Goal: Subscribe to service/newsletter

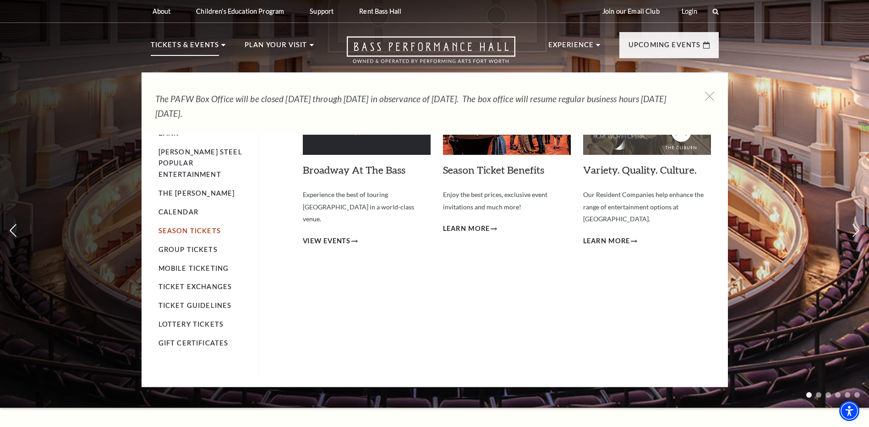
click at [183, 227] on link "Season Tickets" at bounding box center [190, 231] width 62 height 8
click at [195, 227] on link "Season Tickets" at bounding box center [190, 231] width 62 height 8
click at [192, 320] on link "Lottery Tickets" at bounding box center [192, 324] width 66 height 8
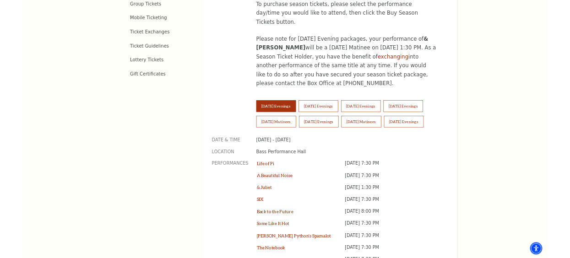
scroll to position [597, 0]
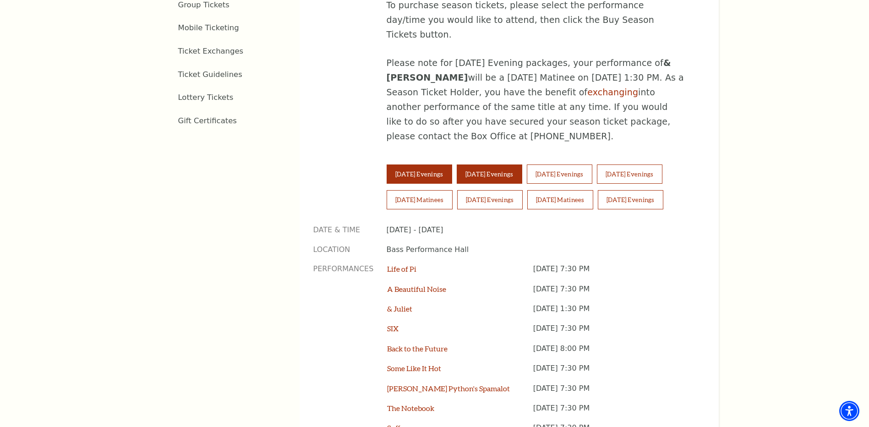
click at [503, 164] on button "Wednesday Evenings" at bounding box center [490, 173] width 66 height 19
click at [428, 164] on button "Tuesday Evenings" at bounding box center [420, 173] width 66 height 19
click at [497, 164] on button "Wednesday Evenings" at bounding box center [490, 173] width 66 height 19
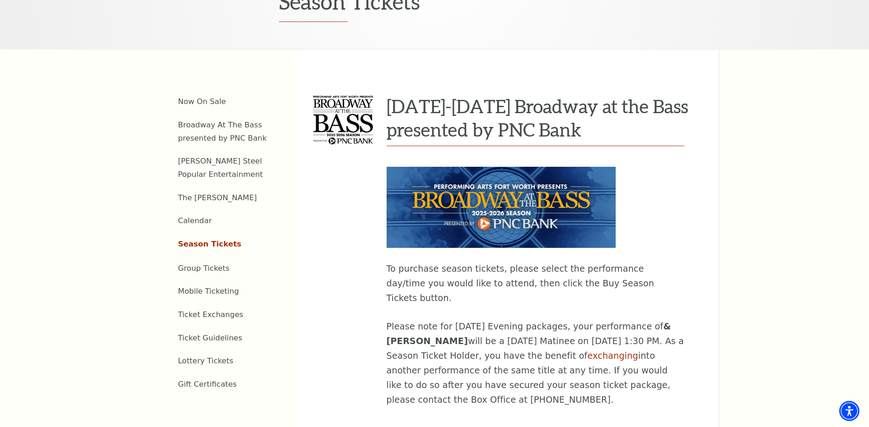
scroll to position [323, 0]
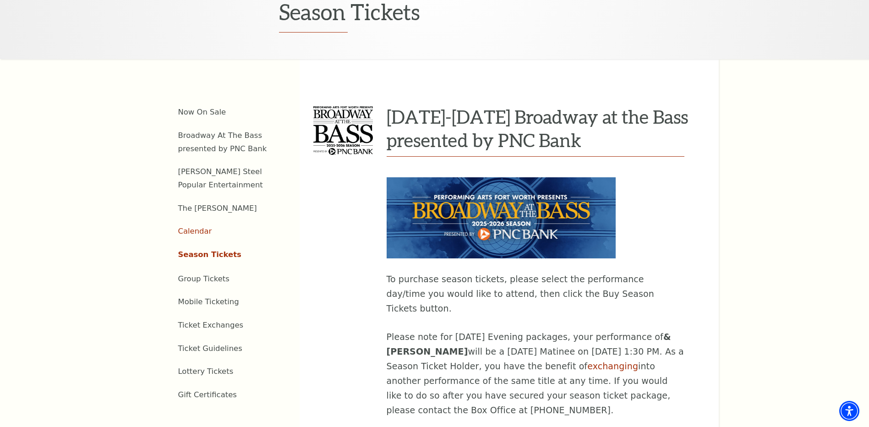
click at [194, 227] on link "Calendar" at bounding box center [195, 231] width 34 height 9
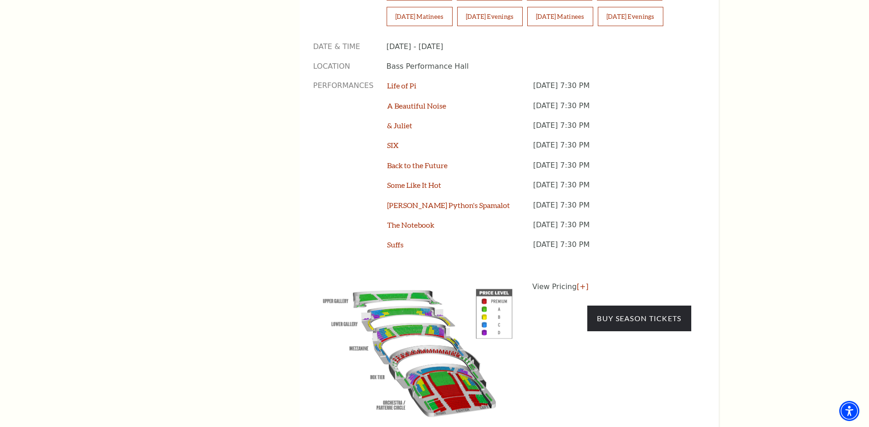
scroll to position [781, 0]
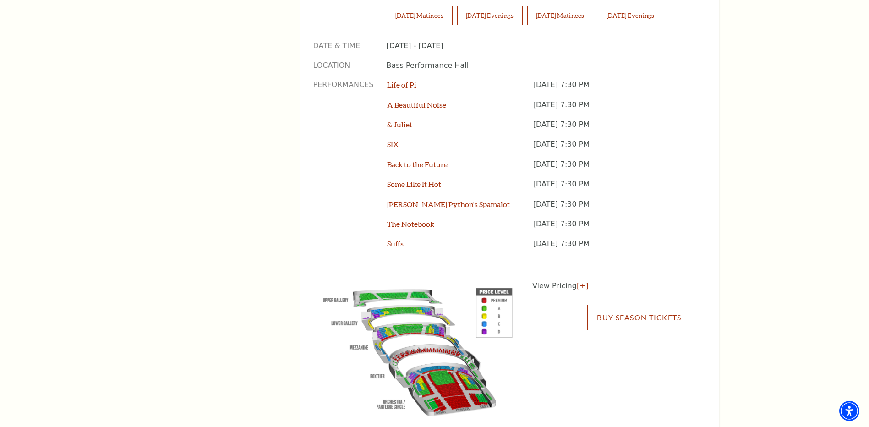
click at [622, 305] on link "Buy Season Tickets" at bounding box center [639, 318] width 104 height 26
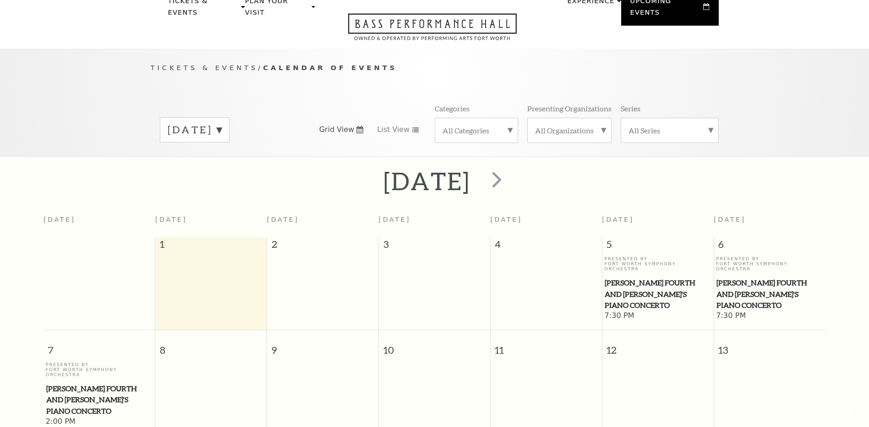
scroll to position [81, 0]
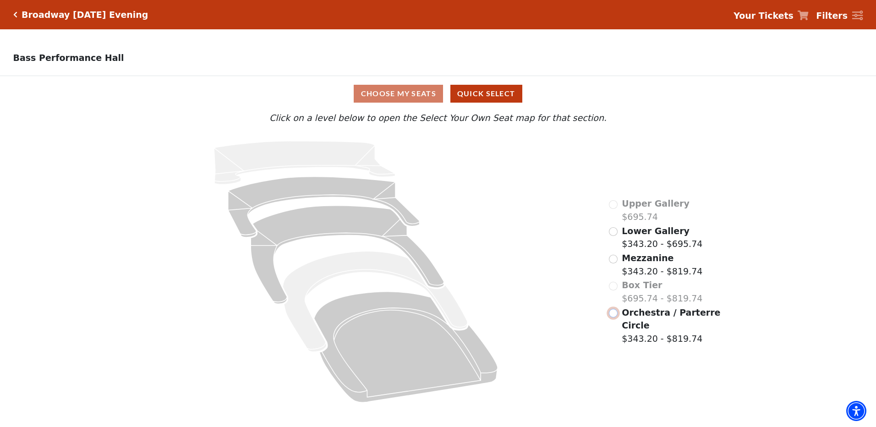
click at [614, 318] on input "Orchestra / Parterre Circle$343.20 - $819.74\a" at bounding box center [613, 313] width 9 height 9
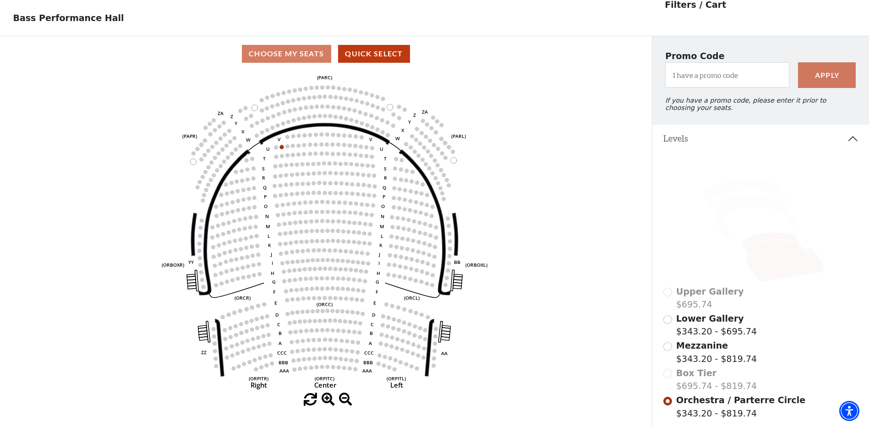
scroll to position [43, 0]
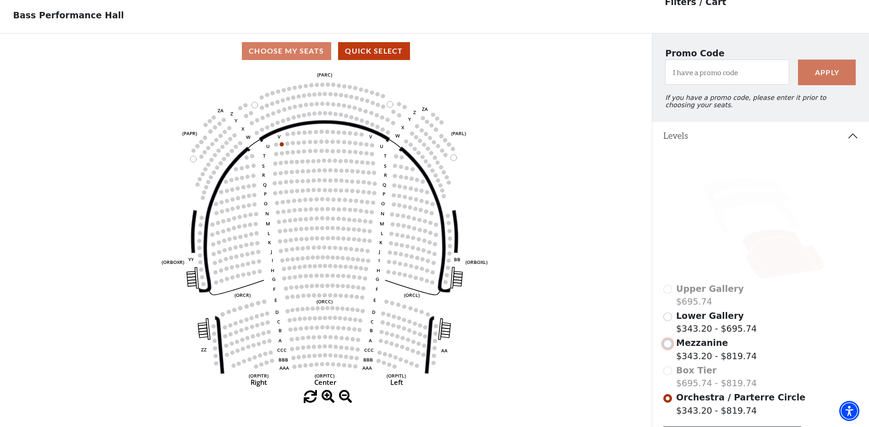
click at [667, 348] on input "Mezzanine$343.20 - $819.74\a" at bounding box center [667, 344] width 9 height 9
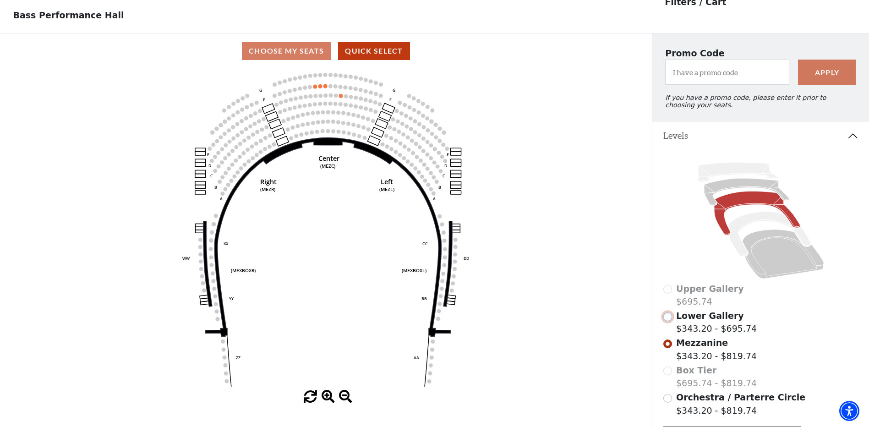
click at [671, 321] on input "Lower Gallery$343.20 - $695.74\a" at bounding box center [667, 317] width 9 height 9
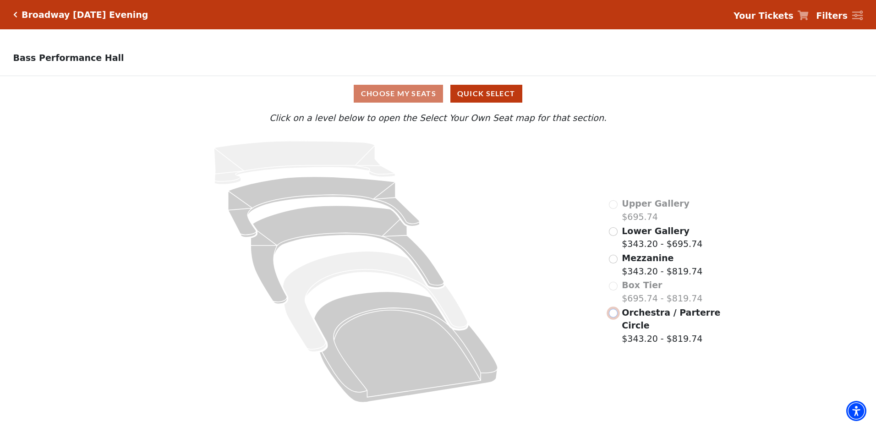
click at [613, 318] on input "Orchestra / Parterre Circle$343.20 - $819.74\a" at bounding box center [613, 313] width 9 height 9
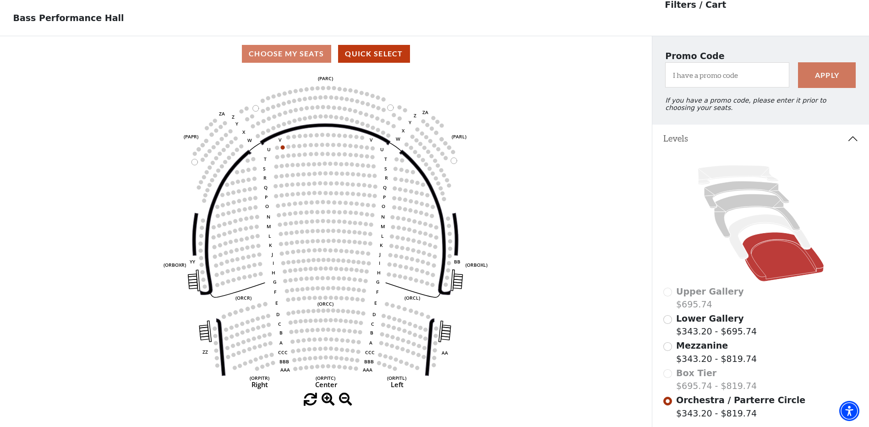
scroll to position [43, 0]
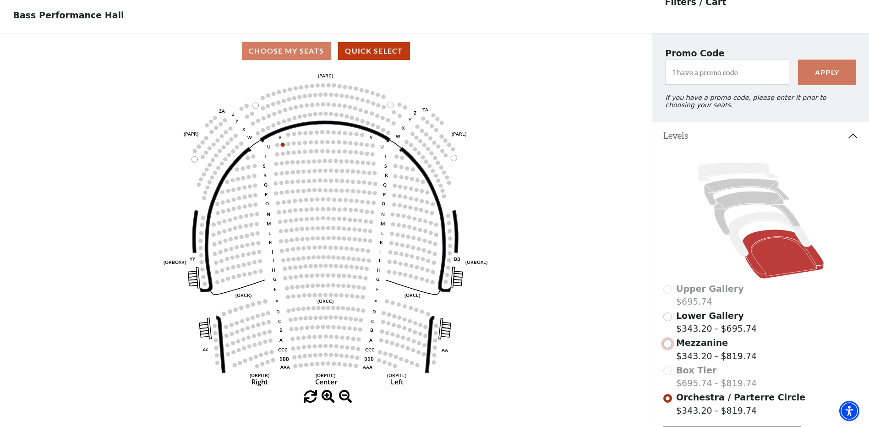
click at [667, 347] on input "Mezzanine$343.20 - $819.74\a" at bounding box center [667, 344] width 9 height 9
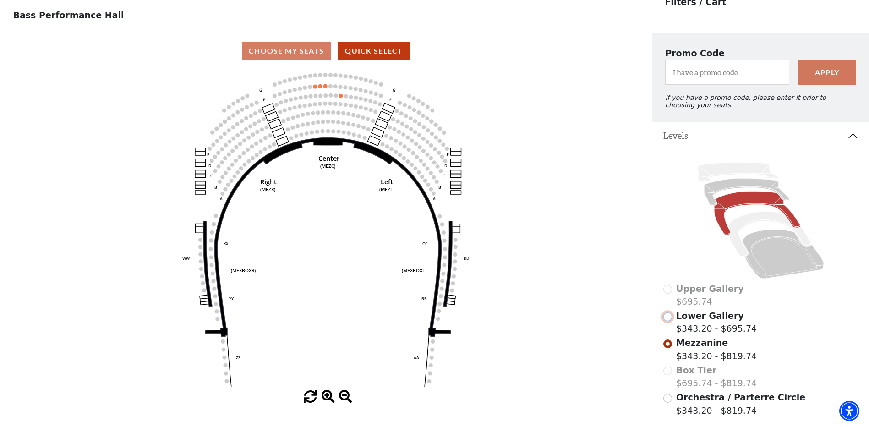
click at [670, 321] on input "Lower Gallery$343.20 - $695.74\a" at bounding box center [667, 317] width 9 height 9
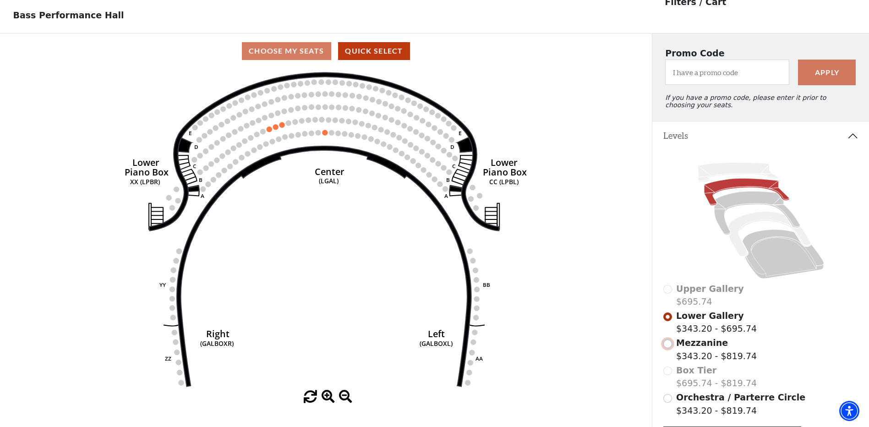
click at [670, 348] on input "Mezzanine$343.20 - $819.74\a" at bounding box center [667, 344] width 9 height 9
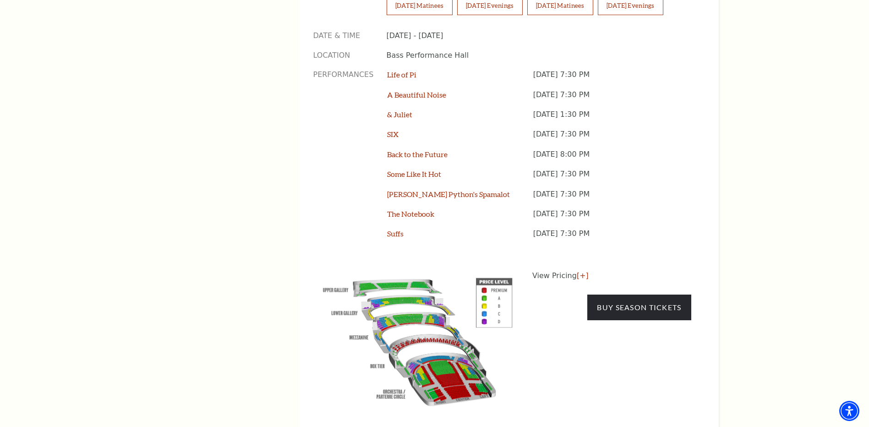
scroll to position [825, 0]
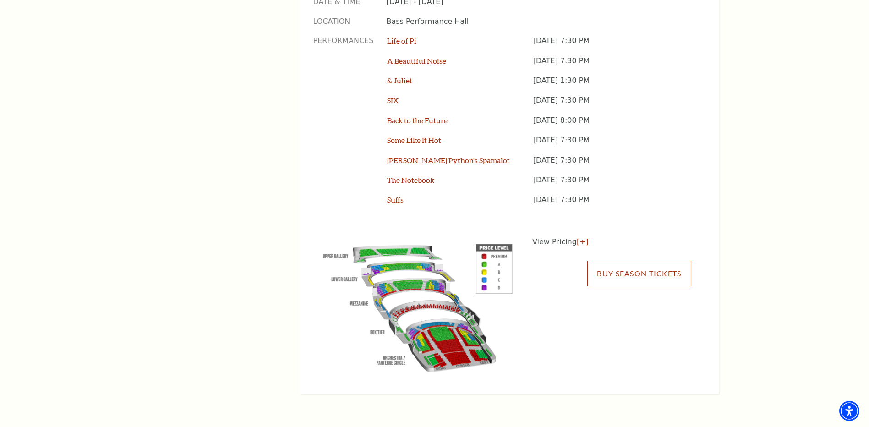
click at [620, 261] on link "Buy Season Tickets" at bounding box center [639, 274] width 104 height 26
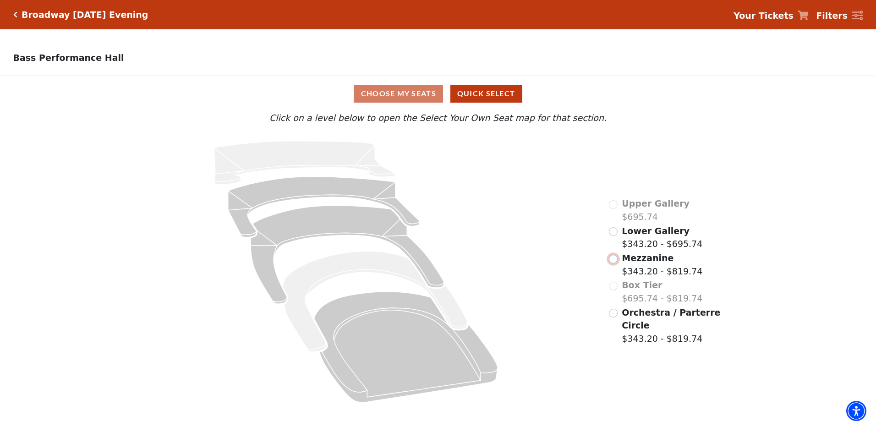
click at [614, 262] on input "Mezzanine$343.20 - $819.74\a" at bounding box center [613, 259] width 9 height 9
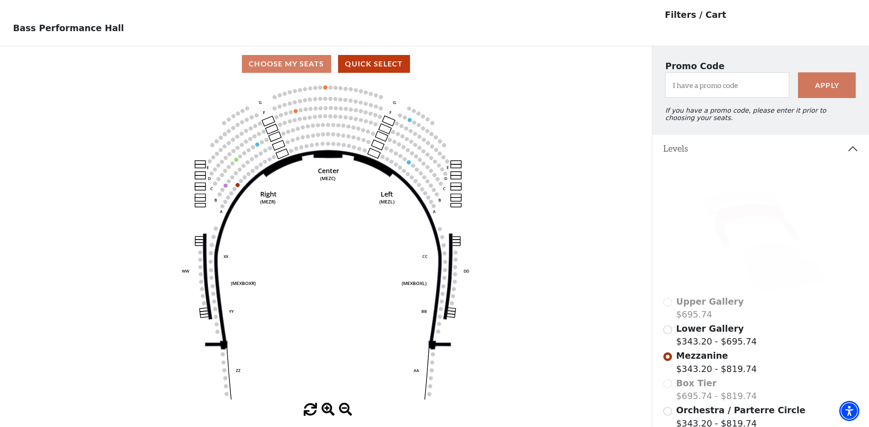
scroll to position [43, 0]
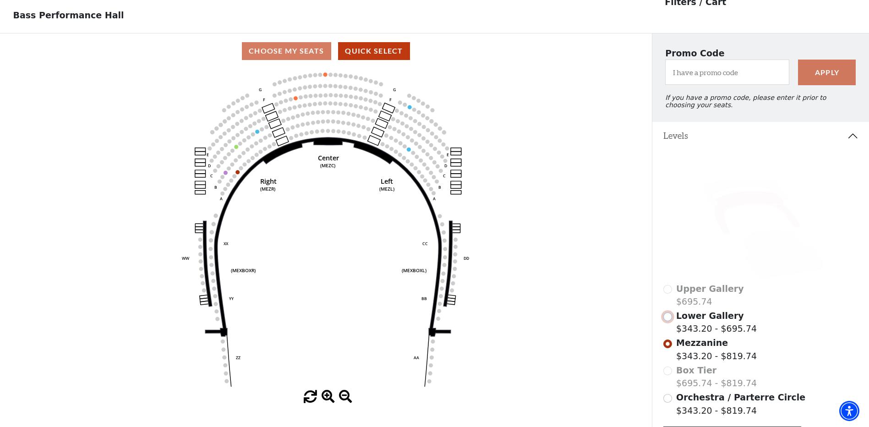
click at [668, 321] on input "Lower Gallery$343.20 - $695.74\a" at bounding box center [667, 317] width 9 height 9
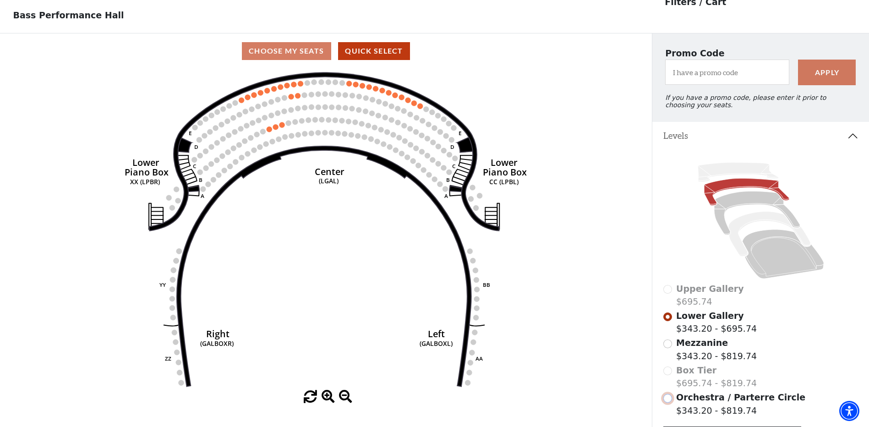
click at [667, 403] on input "Orchestra / Parterre Circle$343.20 - $819.74\a" at bounding box center [667, 398] width 9 height 9
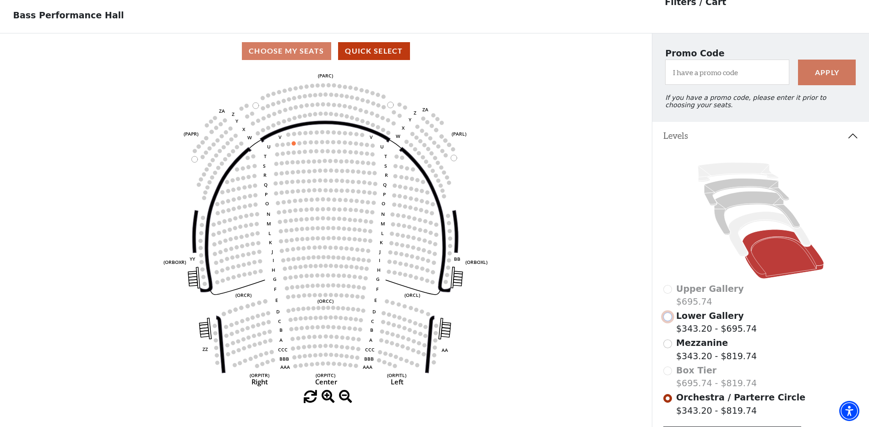
click at [667, 321] on input "Lower Gallery$343.20 - $695.74\a" at bounding box center [667, 317] width 9 height 9
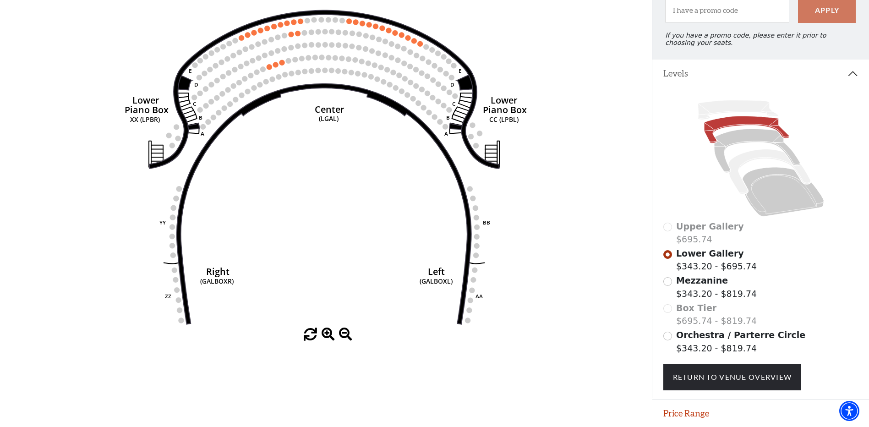
scroll to position [141, 0]
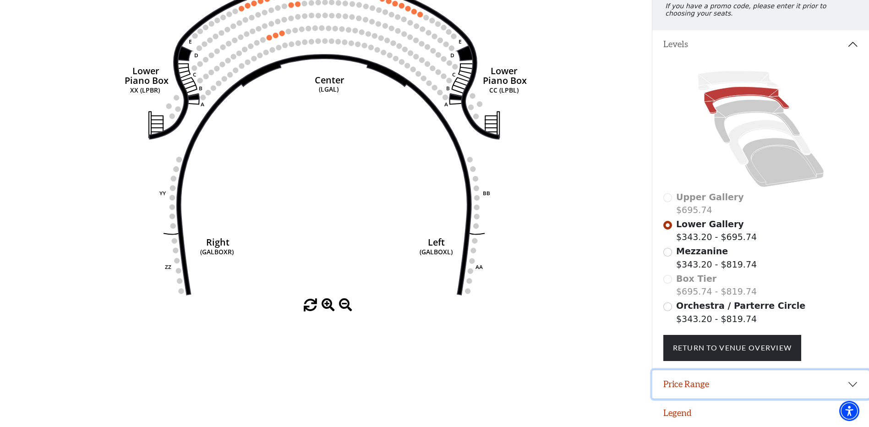
click at [851, 383] on button "Price Range" at bounding box center [760, 384] width 217 height 28
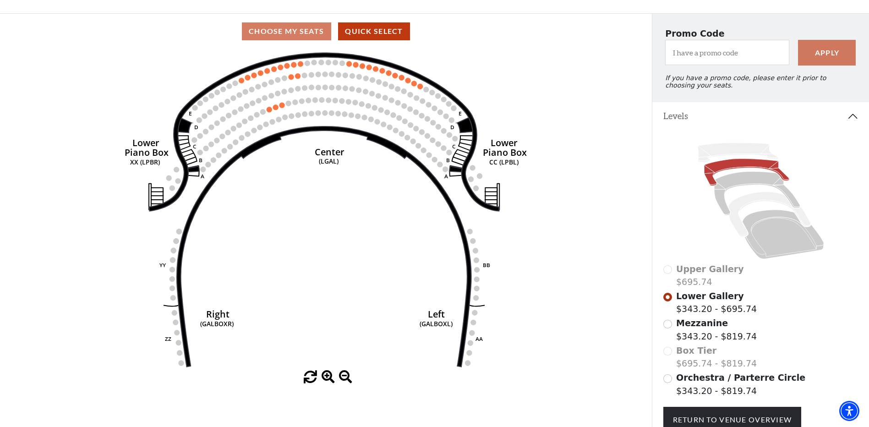
scroll to position [49, 0]
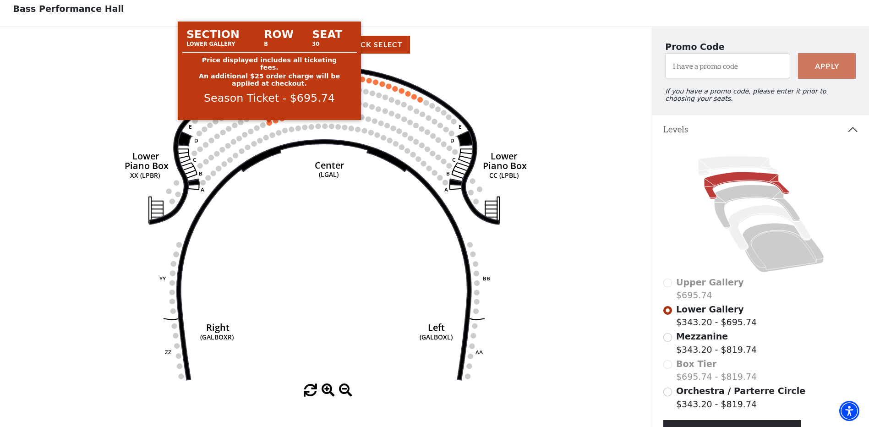
click at [269, 126] on circle at bounding box center [269, 122] width 5 height 5
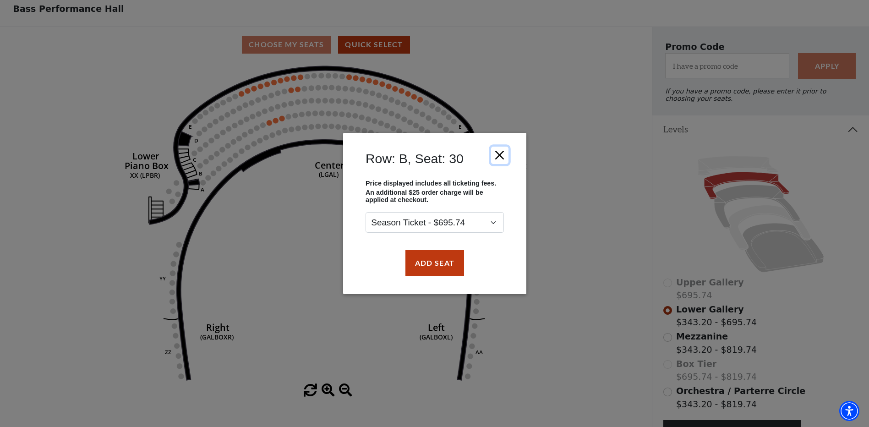
click at [501, 151] on button "Close" at bounding box center [499, 155] width 17 height 17
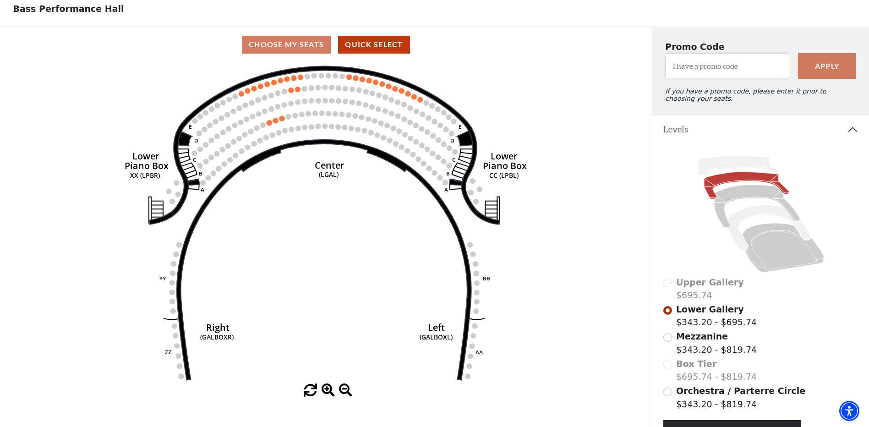
scroll to position [0, 0]
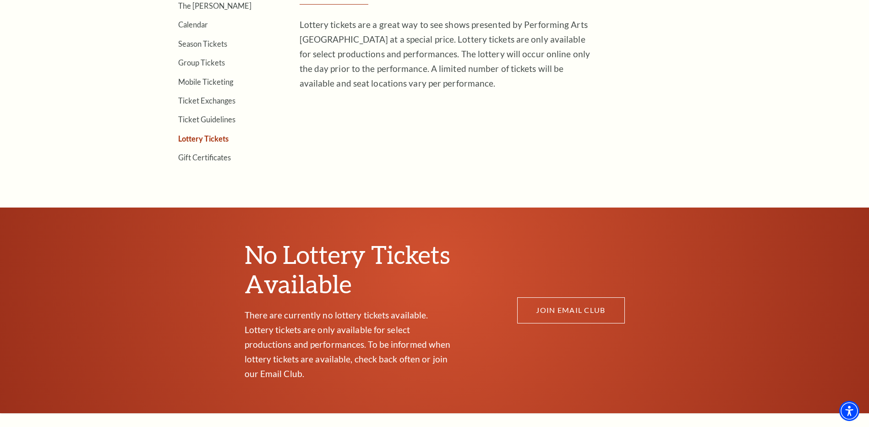
scroll to position [367, 0]
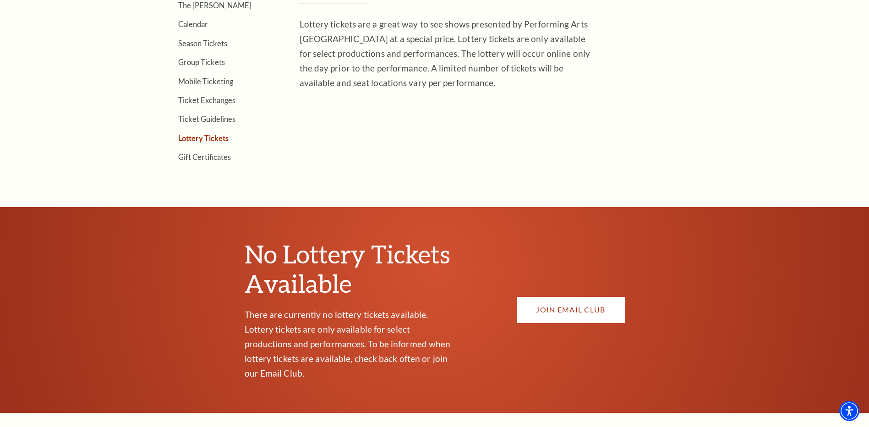
click at [544, 302] on link "JOIN EMAIL CLUB" at bounding box center [571, 310] width 108 height 26
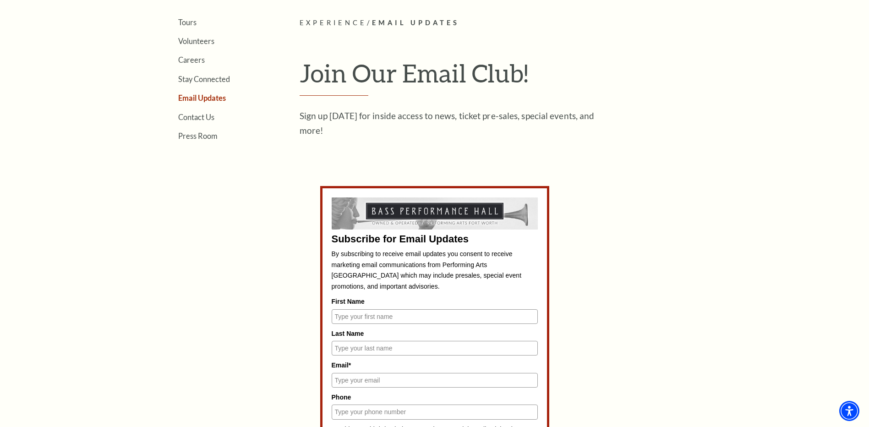
scroll to position [367, 0]
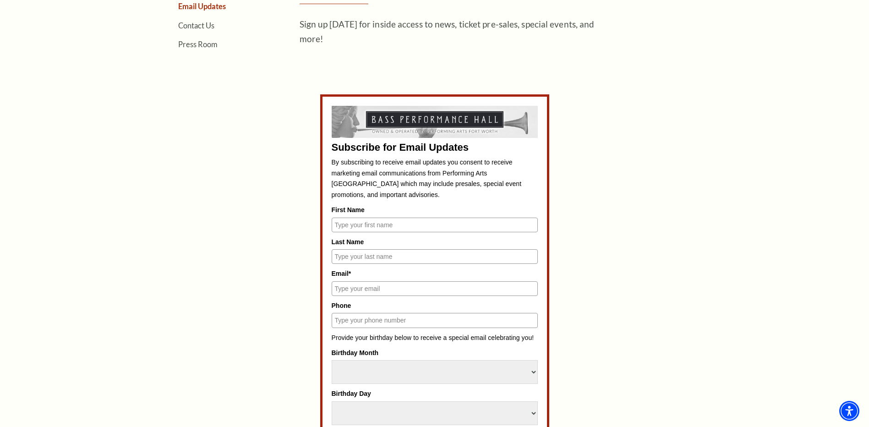
click at [342, 224] on input "First Name" at bounding box center [435, 225] width 206 height 15
type input "[PERSON_NAME]"
type input "clutes@yahoo.com"
type input "4087614632"
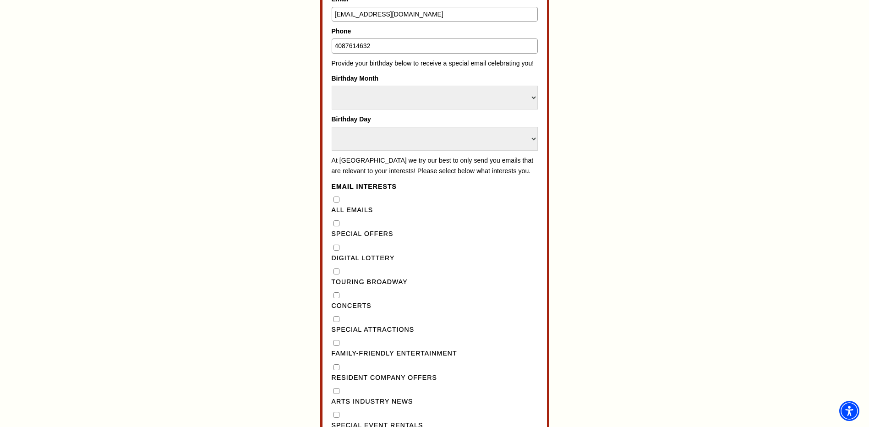
scroll to position [641, 0]
click at [338, 226] on "] "Special Offers" at bounding box center [337, 223] width 6 height 6
checkbox "] "true"
click at [338, 250] on Lottery"] "Digital Lottery" at bounding box center [337, 247] width 6 height 6
checkbox Lottery"] "true"
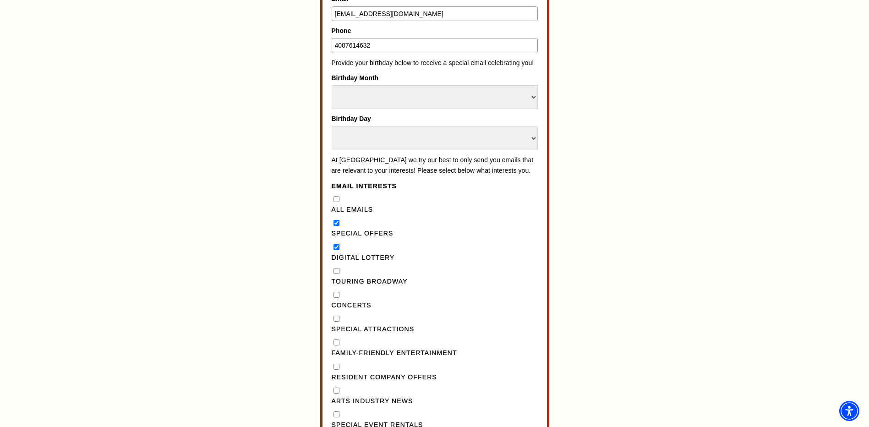
click at [337, 274] on Broadway"] "Touring Broadway" at bounding box center [337, 271] width 6 height 6
checkbox Broadway"] "true"
click at [338, 202] on Emails"] "All Emails" at bounding box center [337, 199] width 6 height 6
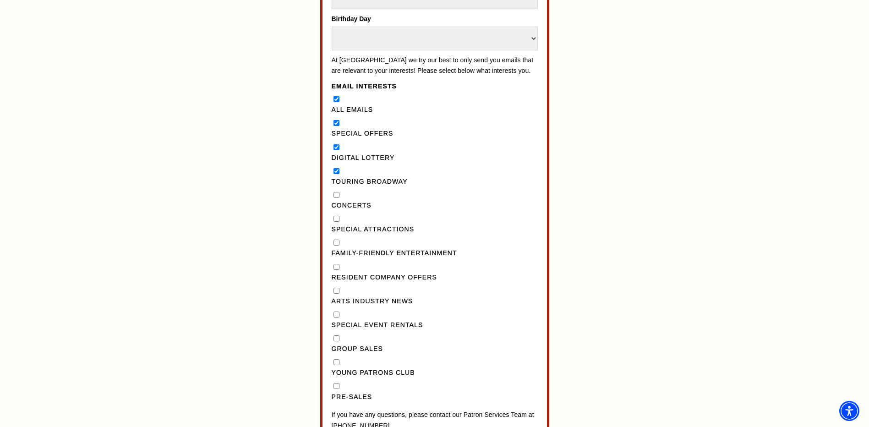
scroll to position [733, 0]
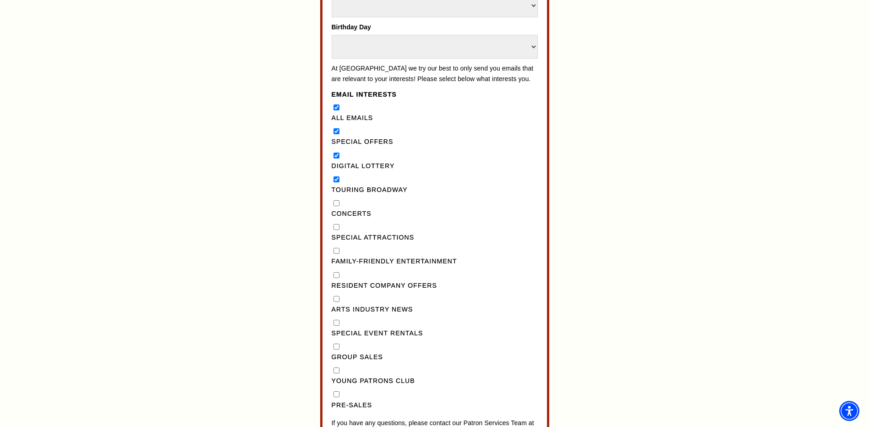
click at [337, 122] on div "All Emails" at bounding box center [435, 113] width 206 height 21
click at [336, 110] on Emails"] "All Emails" at bounding box center [337, 107] width 6 height 6
checkbox Emails"] "false"
click at [335, 206] on input "Concerts" at bounding box center [337, 203] width 6 height 6
checkbox input "true"
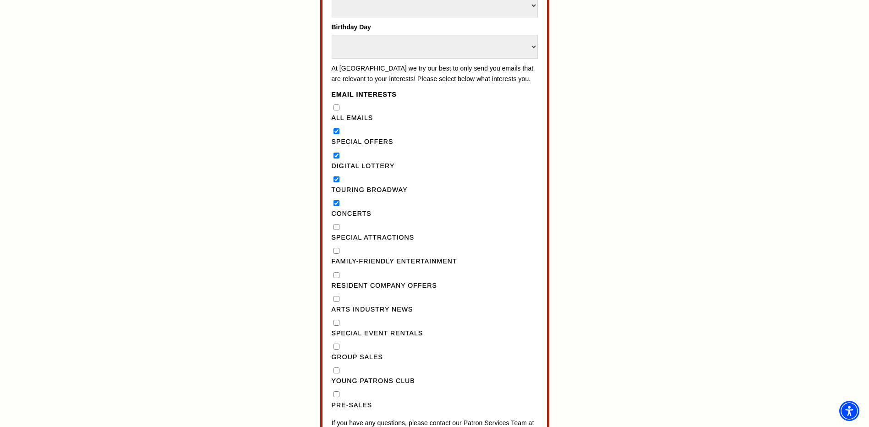
click at [338, 230] on Attractions"] "Special Attractions" at bounding box center [337, 227] width 6 height 6
checkbox Attractions"] "true"
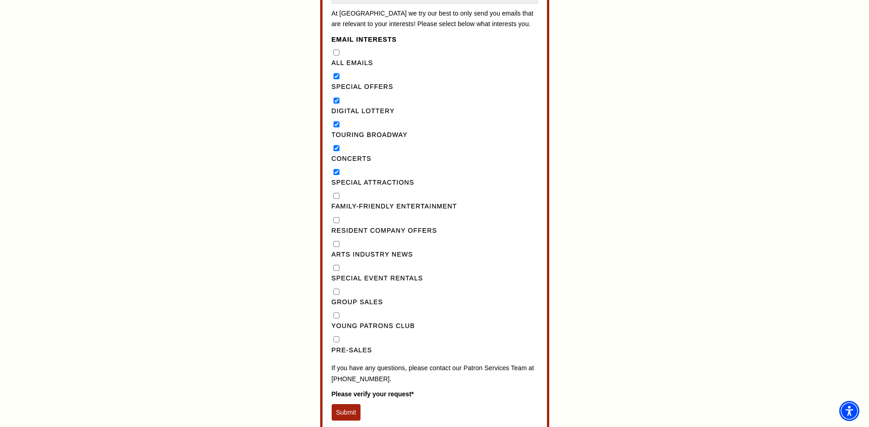
scroll to position [825, 0]
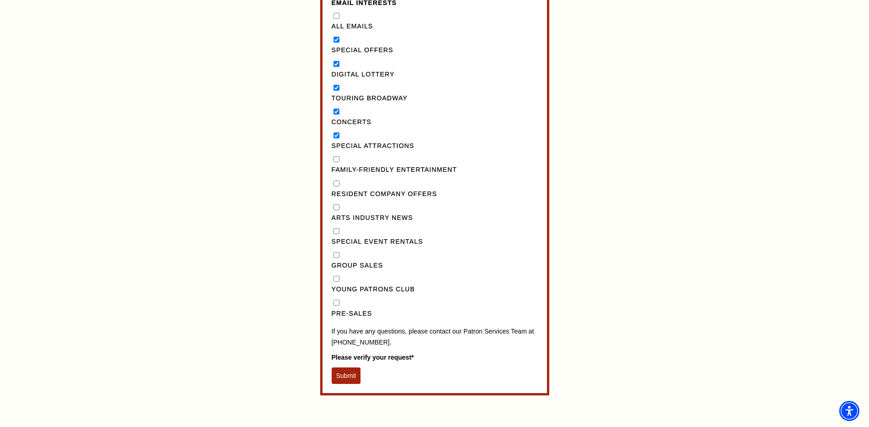
click at [337, 306] on input "Pre-Sales" at bounding box center [337, 303] width 6 height 6
checkbox input "true"
click at [347, 381] on button "Submit" at bounding box center [346, 375] width 29 height 16
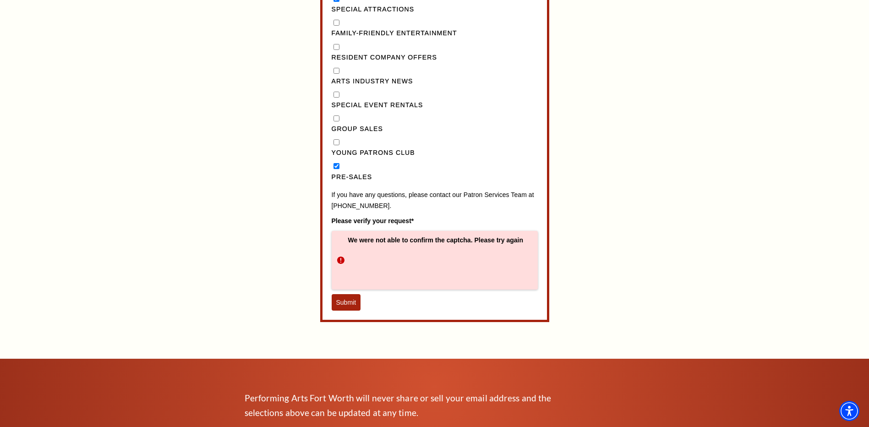
scroll to position [962, 0]
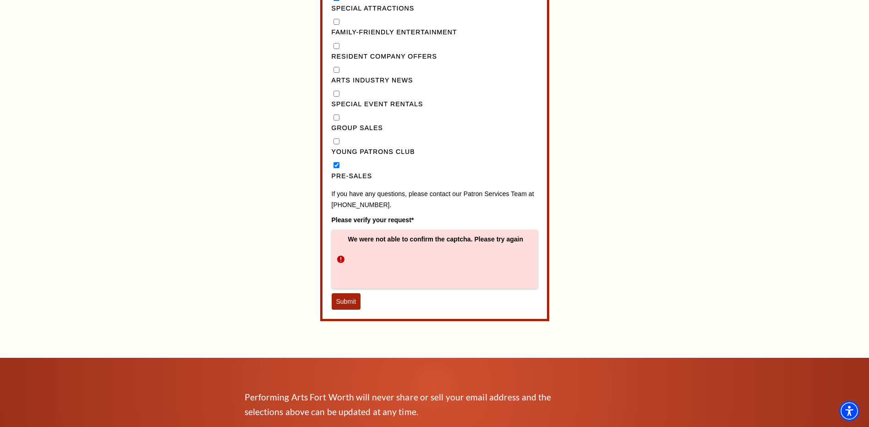
click at [346, 310] on button "Submit" at bounding box center [346, 301] width 29 height 16
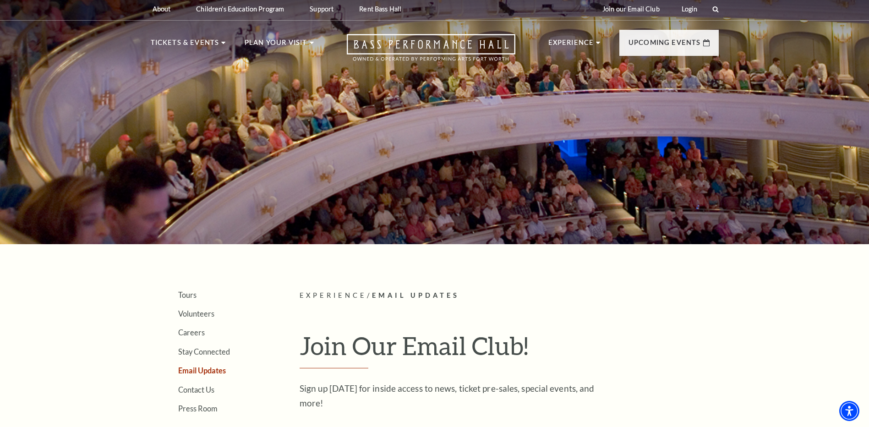
scroll to position [0, 0]
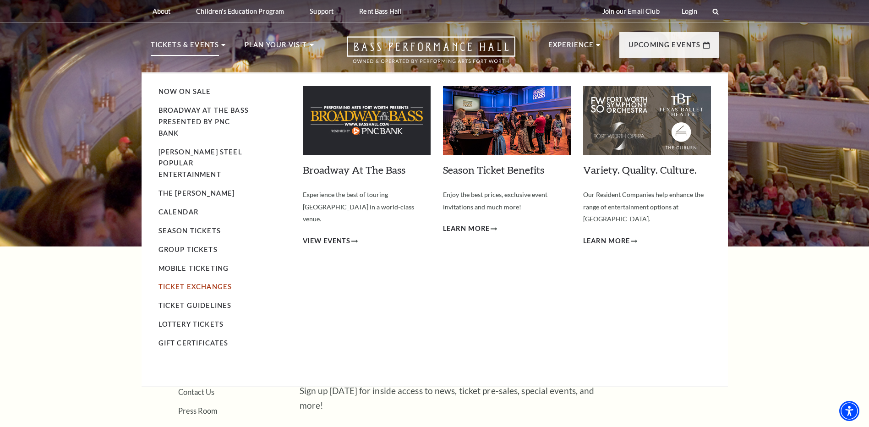
click at [191, 283] on link "Ticket Exchanges" at bounding box center [196, 287] width 74 height 8
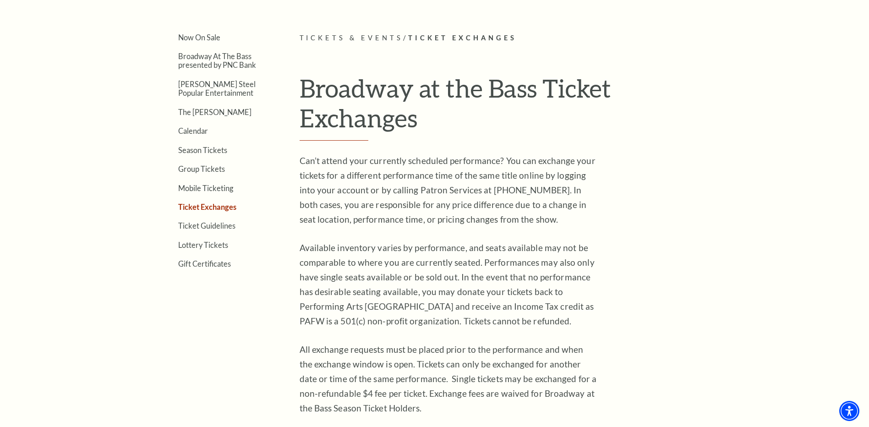
scroll to position [321, 0]
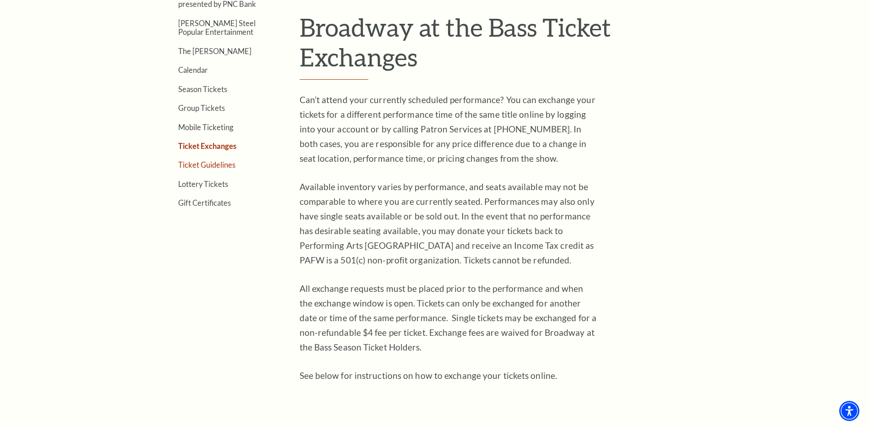
click at [213, 162] on link "Ticket Guidelines" at bounding box center [206, 164] width 57 height 9
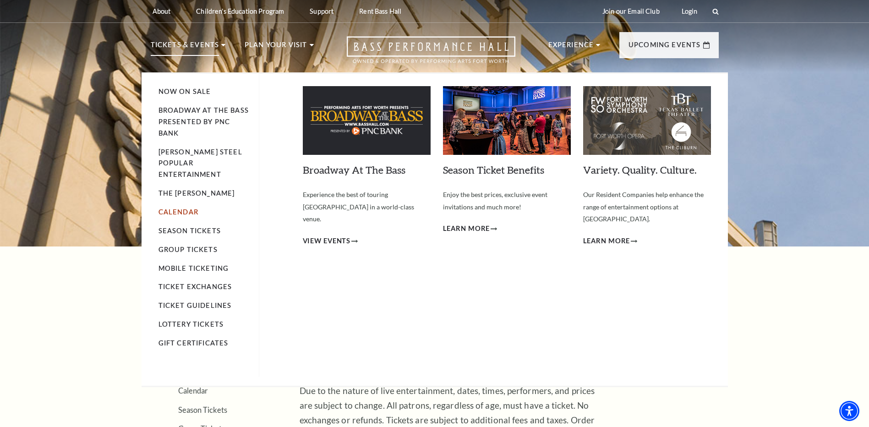
click at [182, 208] on link "Calendar" at bounding box center [179, 212] width 40 height 8
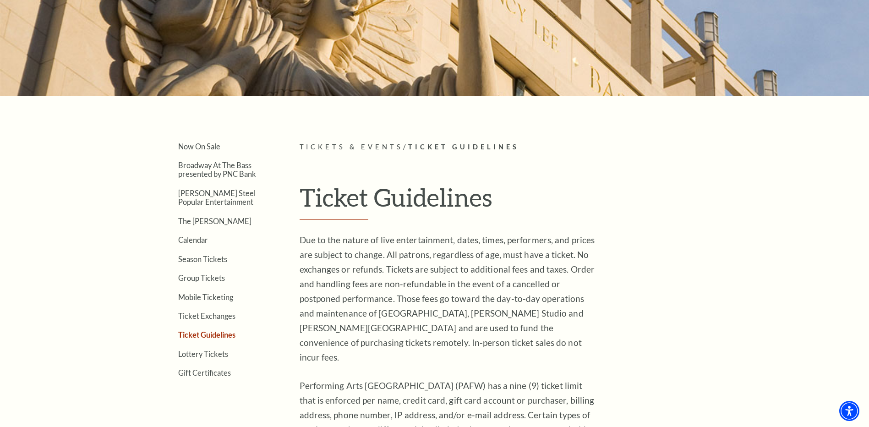
scroll to position [137, 0]
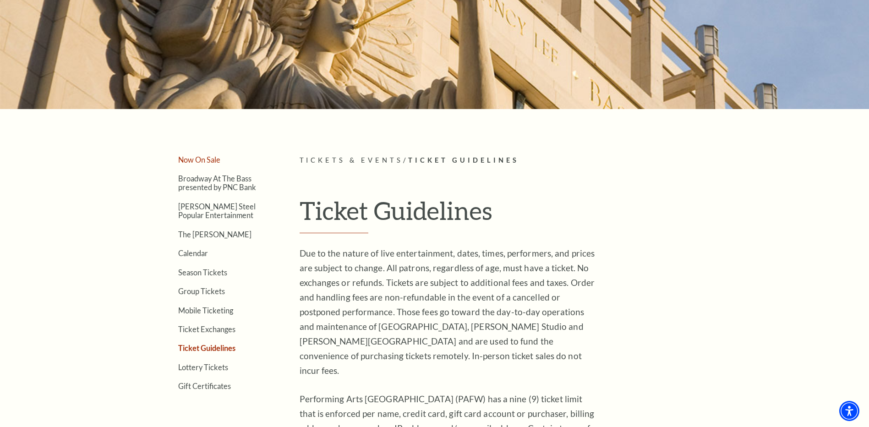
click at [210, 157] on link "Now On Sale" at bounding box center [199, 159] width 42 height 9
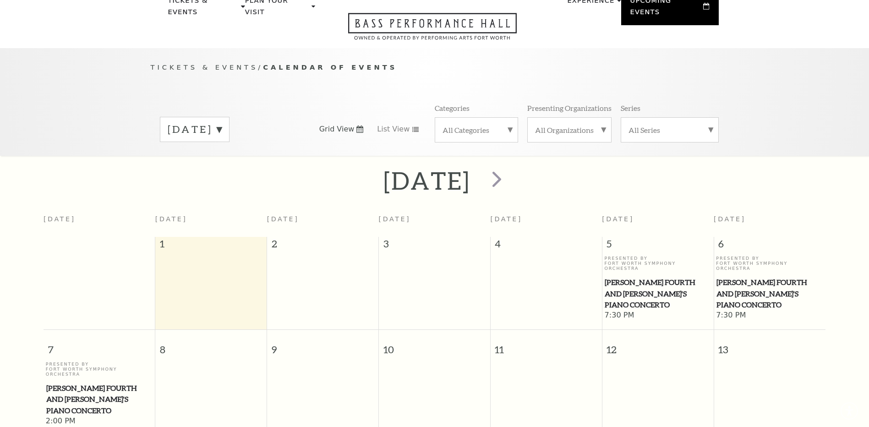
scroll to position [81, 0]
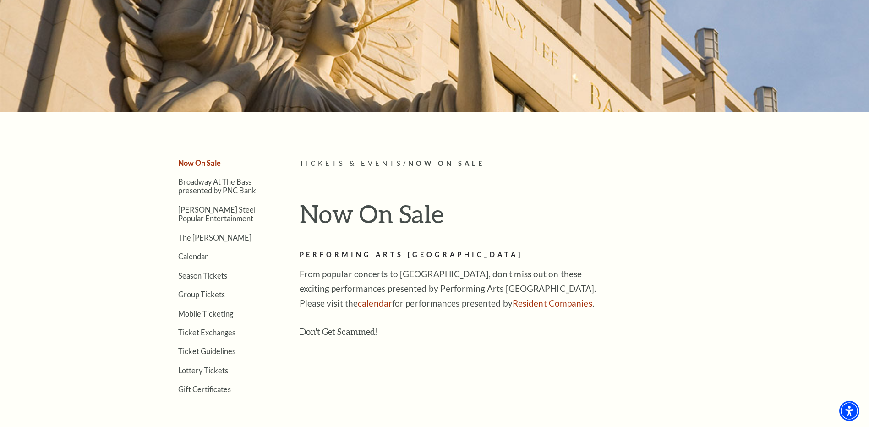
scroll to position [137, 0]
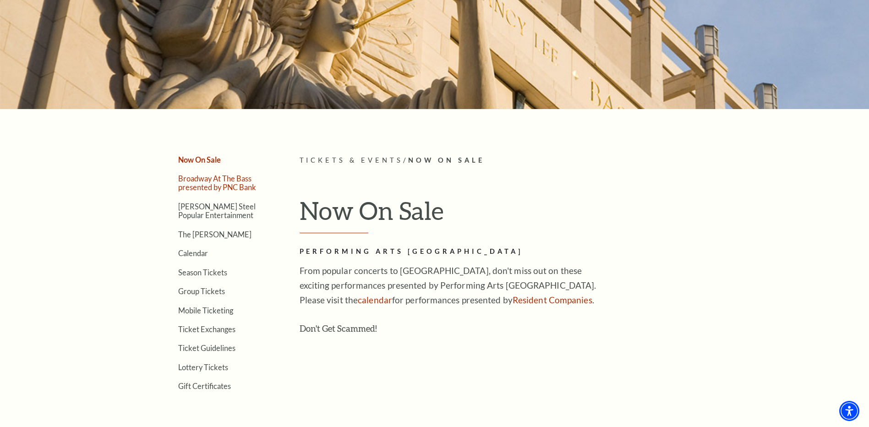
click at [224, 183] on link "Broadway At The Bass presented by PNC Bank" at bounding box center [217, 182] width 78 height 17
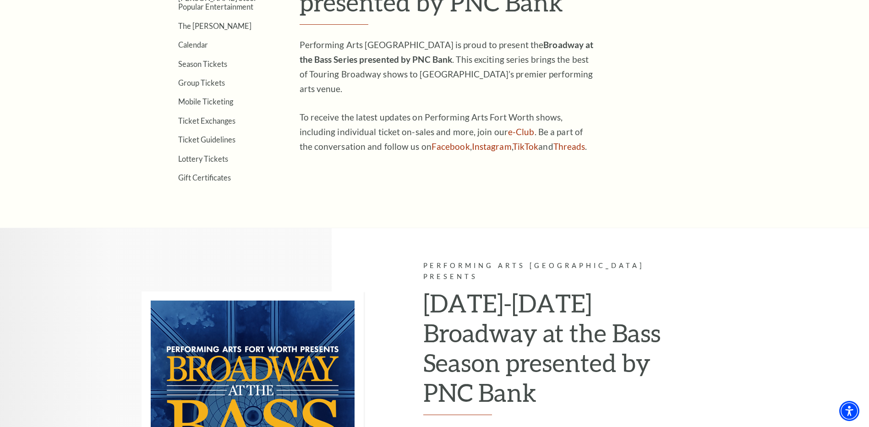
scroll to position [367, 0]
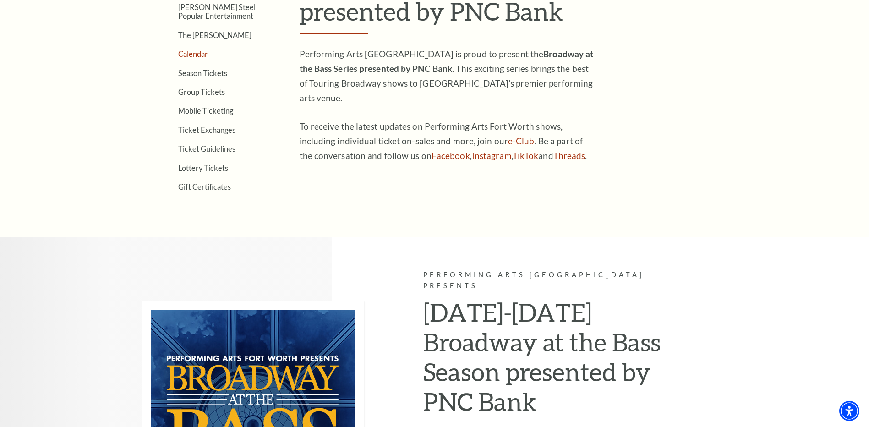
click at [197, 54] on link "Calendar" at bounding box center [193, 53] width 30 height 9
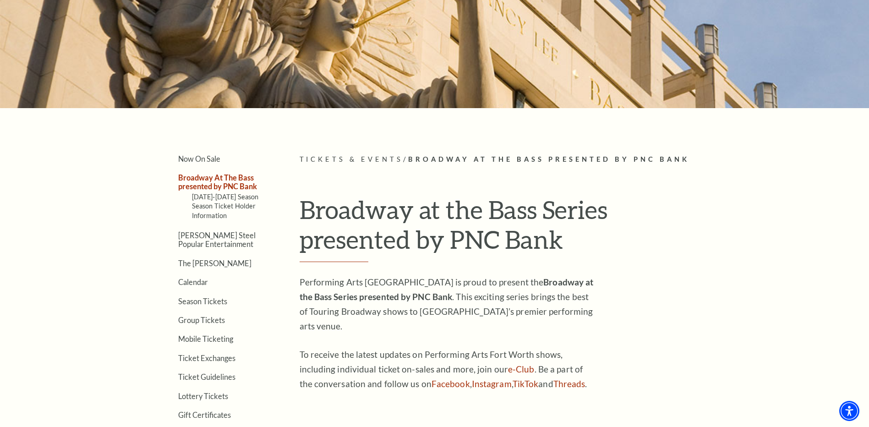
scroll to position [137, 0]
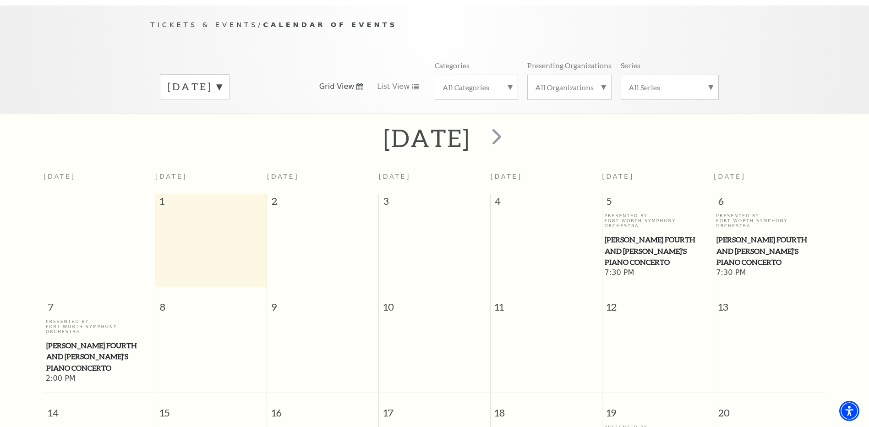
scroll to position [81, 0]
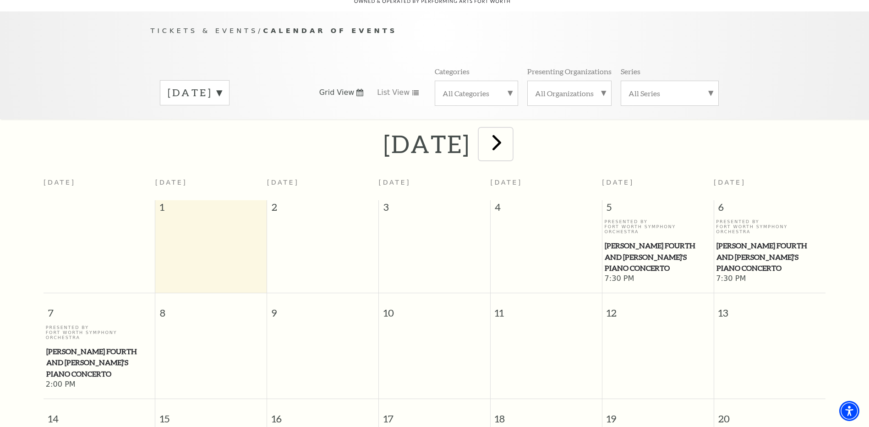
click at [510, 130] on span "next" at bounding box center [497, 142] width 26 height 26
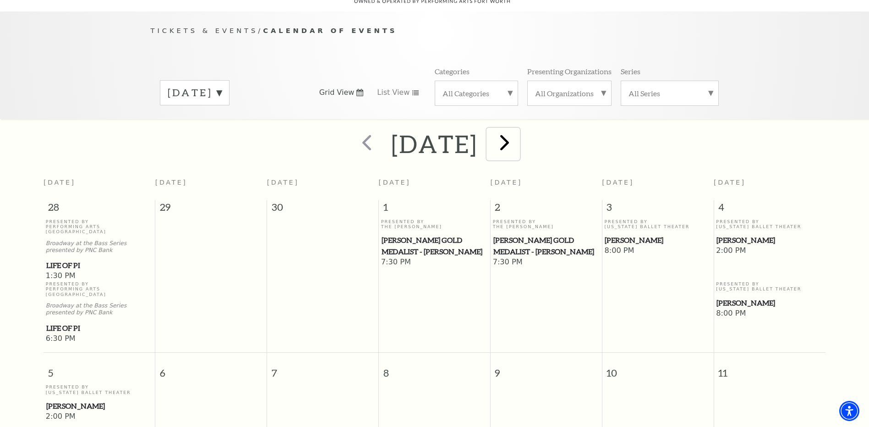
click at [518, 131] on span "next" at bounding box center [505, 142] width 26 height 26
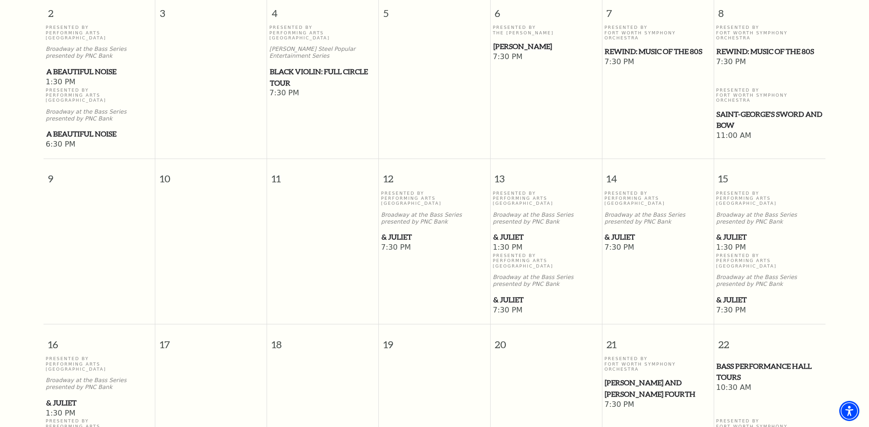
scroll to position [448, 0]
